Goal: Task Accomplishment & Management: Use online tool/utility

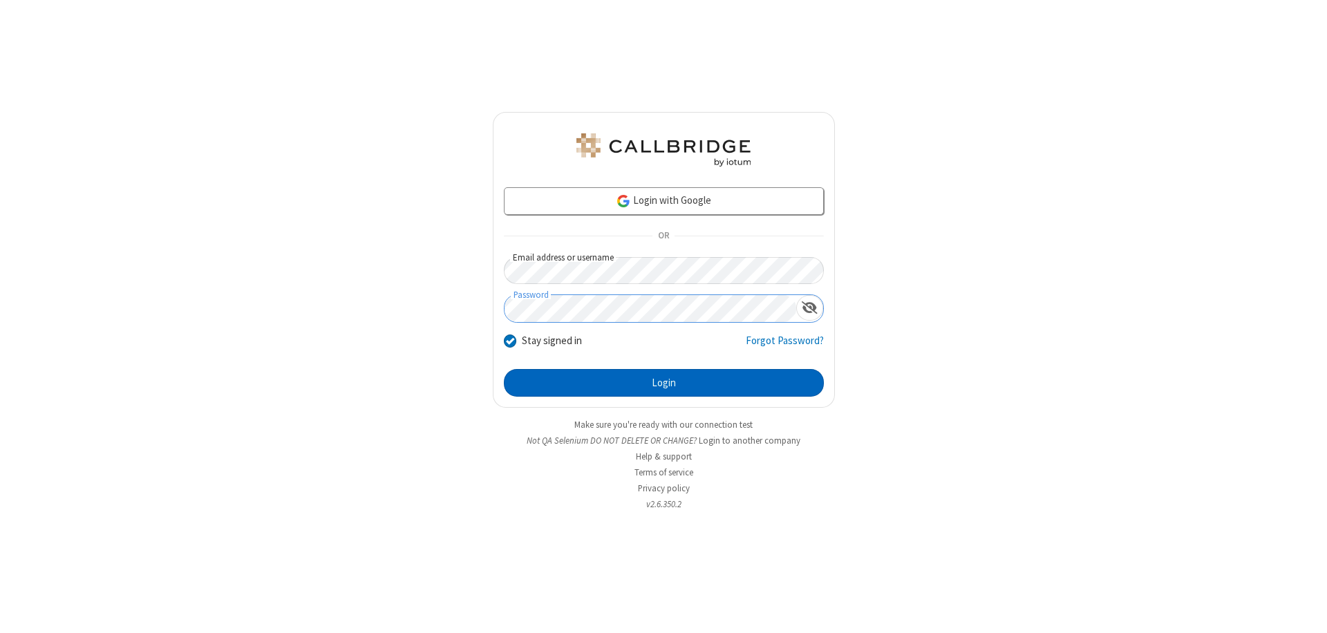
click at [663, 383] on button "Login" at bounding box center [664, 383] width 320 height 28
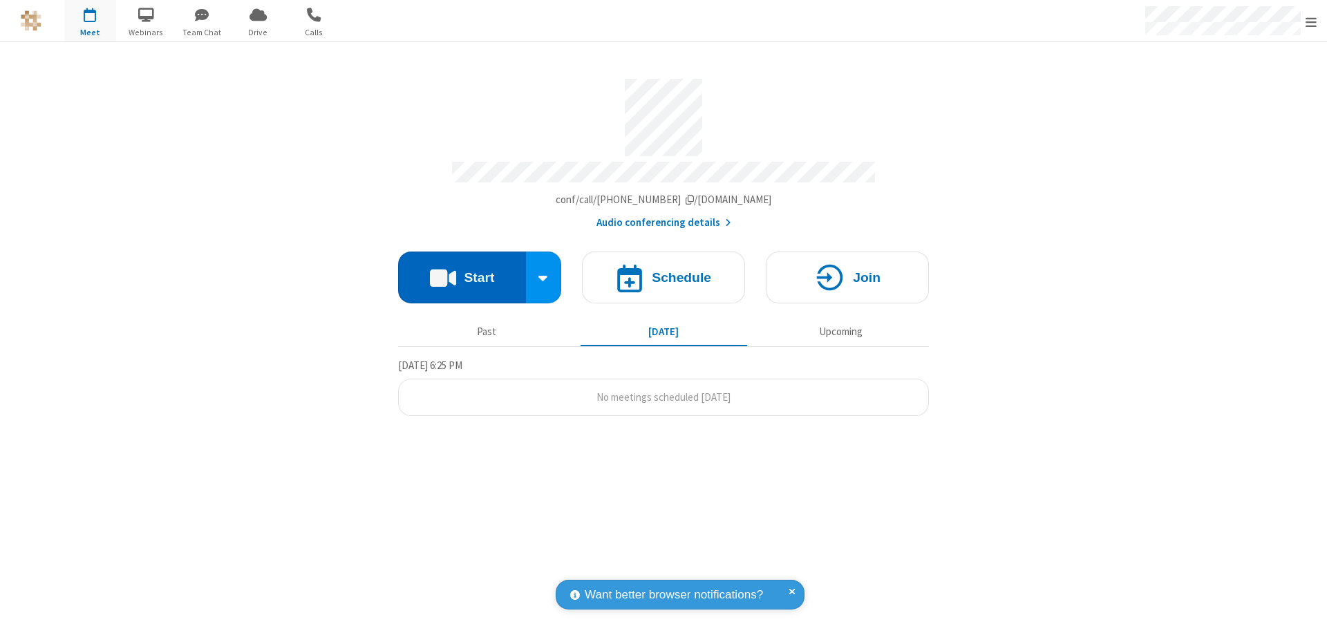
click at [462, 271] on button "Start" at bounding box center [462, 278] width 128 height 52
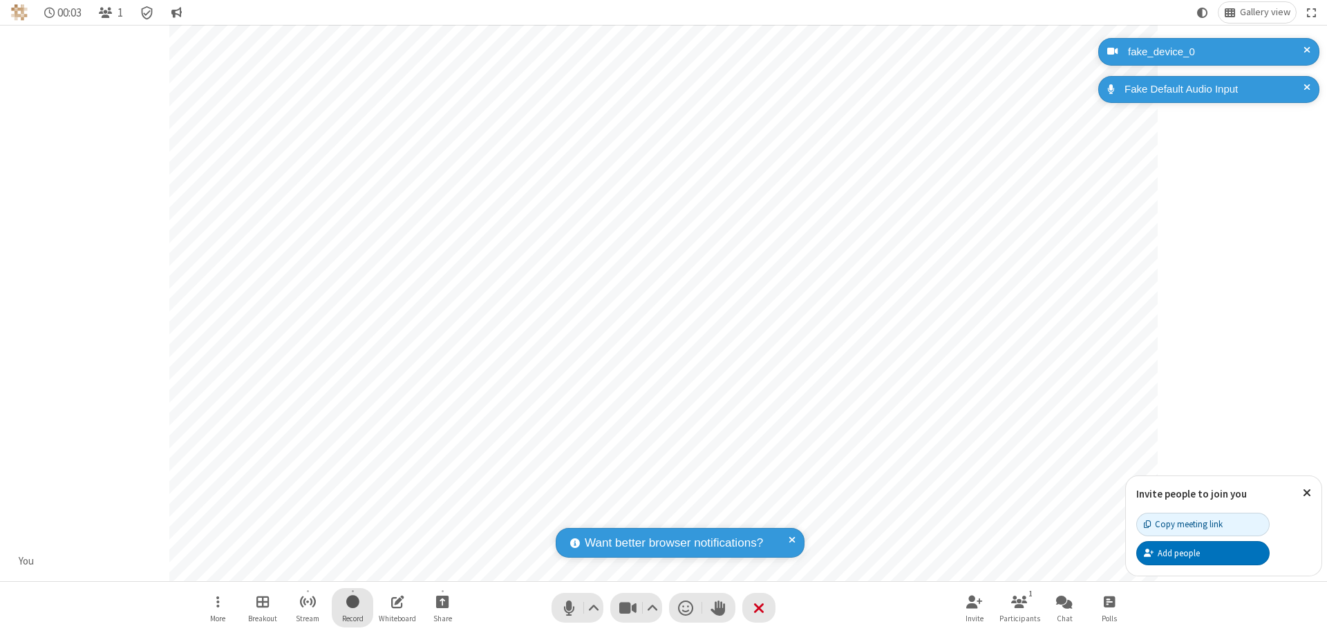
click at [352, 607] on span "Start recording" at bounding box center [352, 601] width 13 height 17
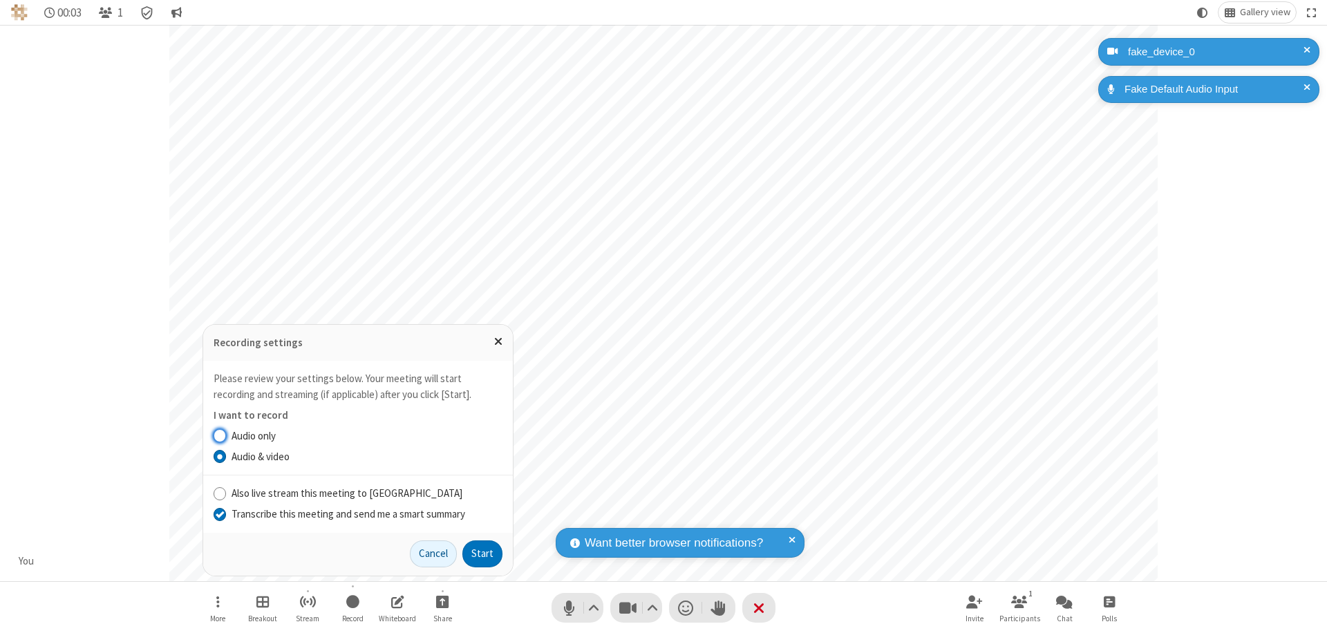
click at [219, 513] on input "Transcribe this meeting and send me a smart summary" at bounding box center [220, 513] width 13 height 15
click at [482, 553] on button "Start" at bounding box center [482, 554] width 40 height 28
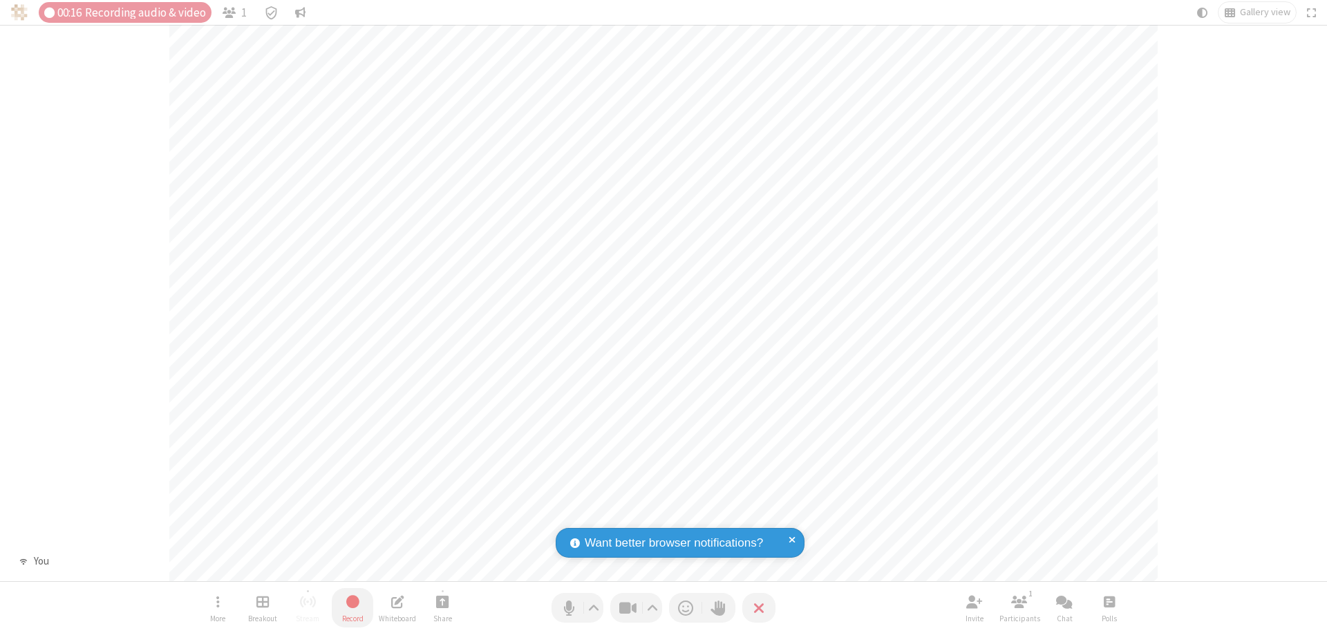
click at [352, 607] on span "Stop recording" at bounding box center [353, 601] width 16 height 17
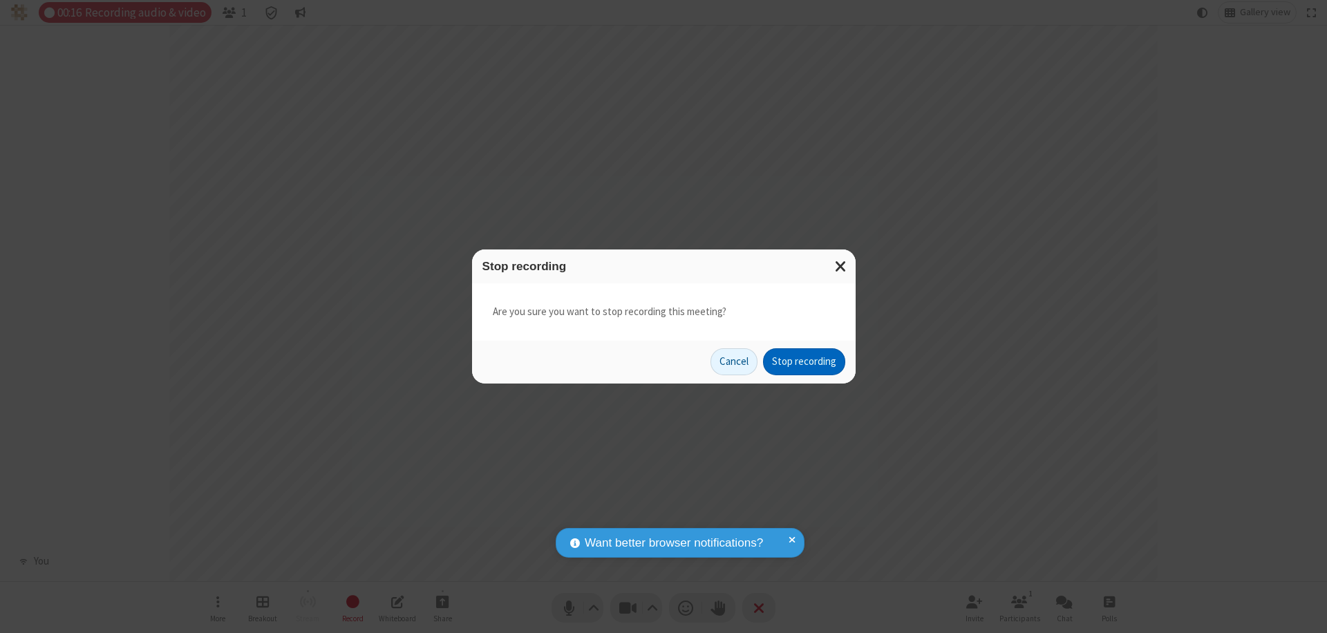
click at [804, 361] on button "Stop recording" at bounding box center [804, 362] width 82 height 28
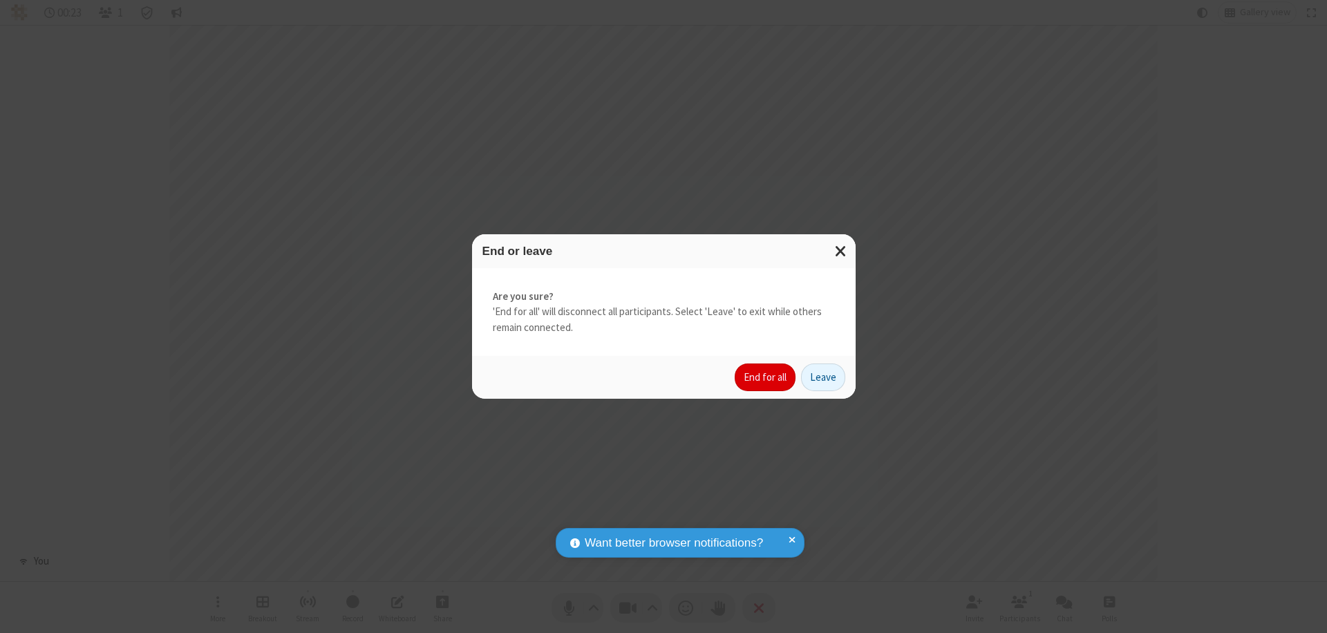
click at [766, 377] on button "End for all" at bounding box center [764, 377] width 61 height 28
